Goal: Check status: Check status

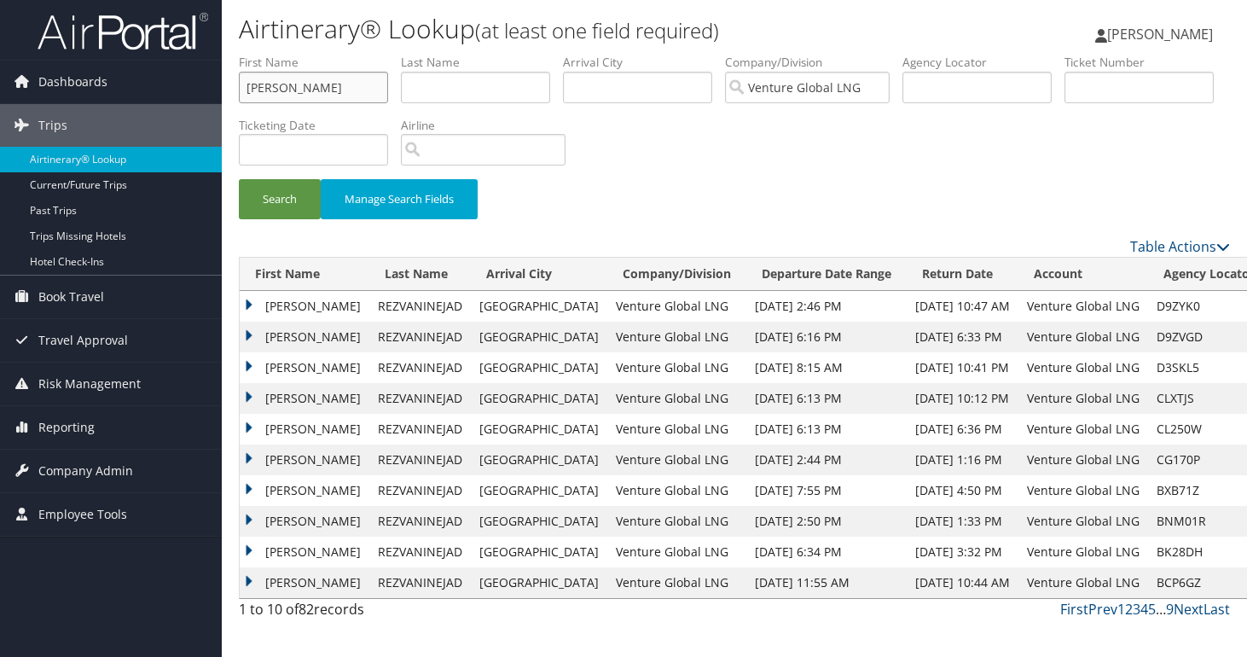
drag, startPoint x: 316, startPoint y: 90, endPoint x: 269, endPoint y: 85, distance: 48.0
click at [264, 83] on input "soheil" at bounding box center [313, 88] width 149 height 32
drag, startPoint x: 183, startPoint y: 81, endPoint x: 154, endPoint y: 83, distance: 28.2
click at [239, 81] on input "soheil" at bounding box center [313, 88] width 149 height 32
click at [439, 88] on input "text" at bounding box center [475, 88] width 149 height 32
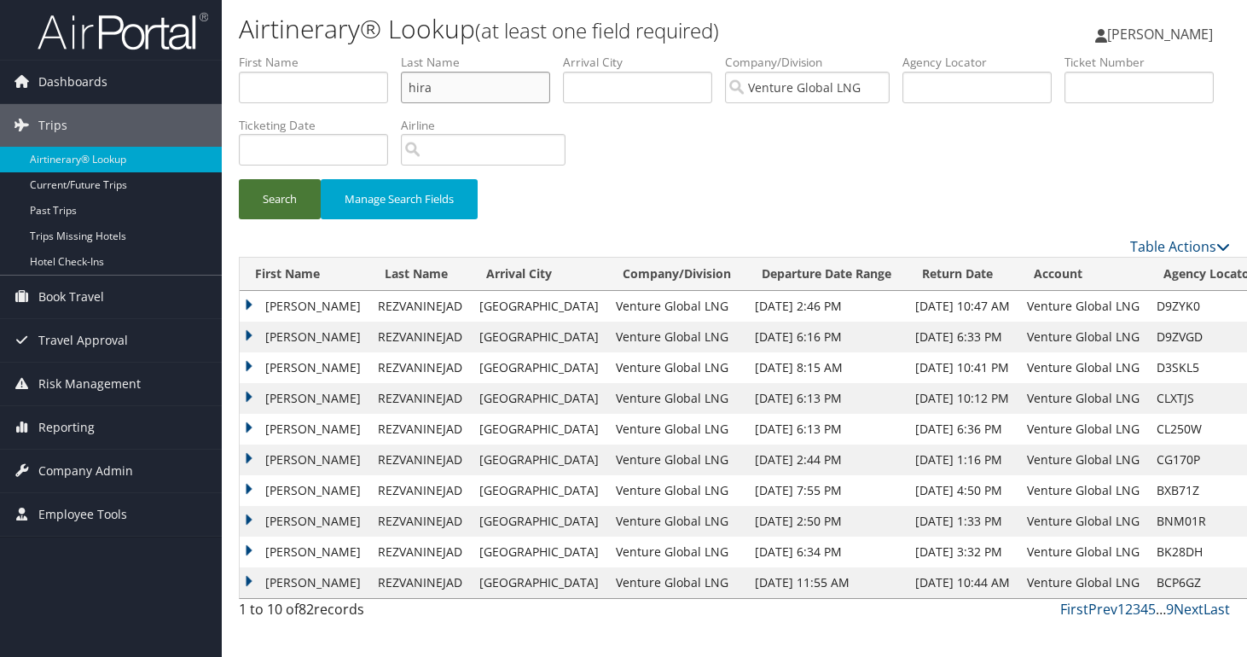
type input "hira"
click at [321, 194] on button "Search" at bounding box center [280, 199] width 82 height 40
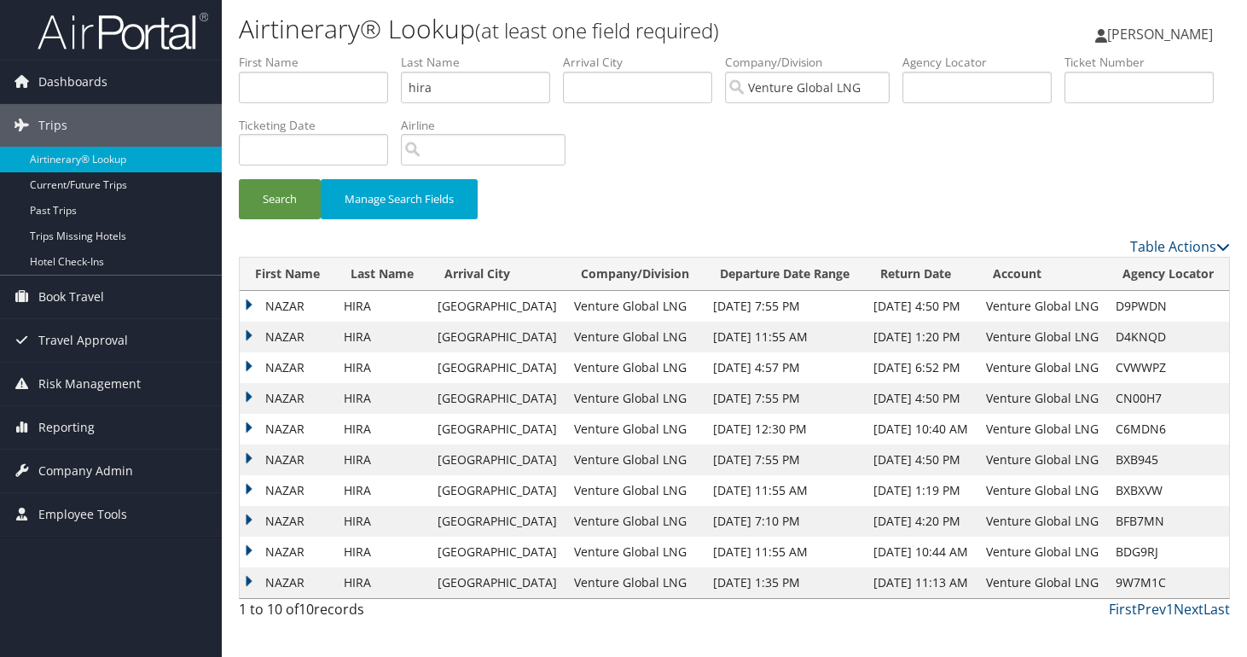
click at [393, 307] on td "HIRA" at bounding box center [382, 306] width 94 height 31
click at [404, 305] on td "HIRA" at bounding box center [382, 306] width 94 height 31
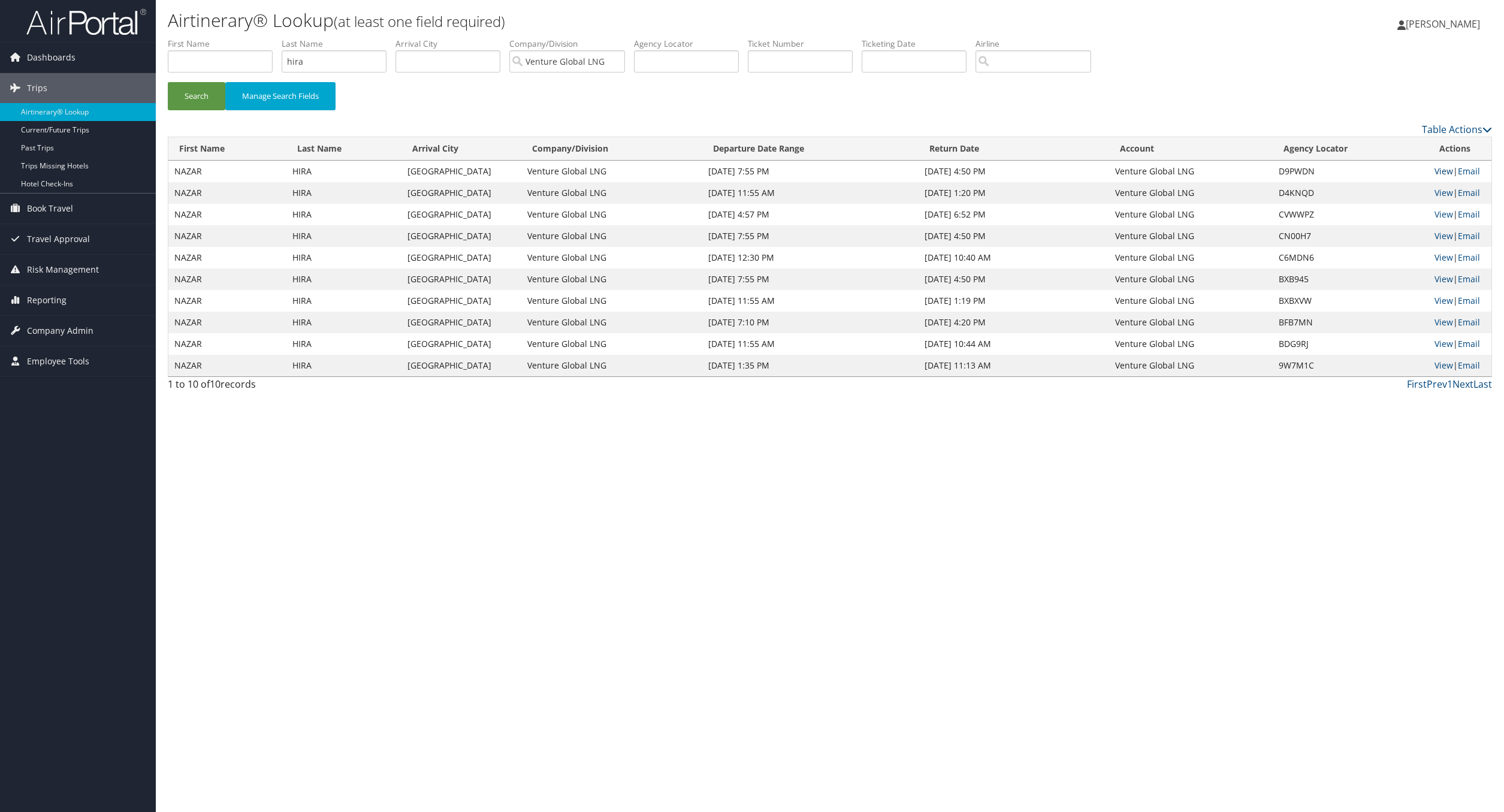
click at [875, 169] on link "View" at bounding box center [1444, 171] width 18 height 11
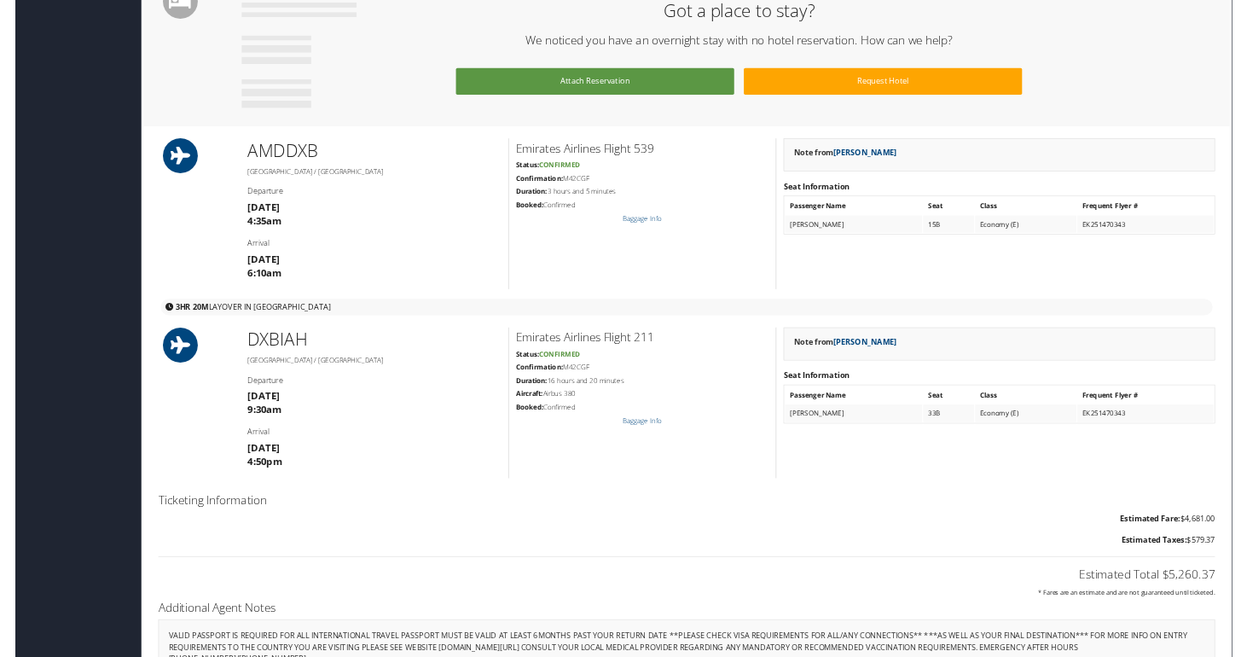
scroll to position [1291, 0]
